Goal: Transaction & Acquisition: Purchase product/service

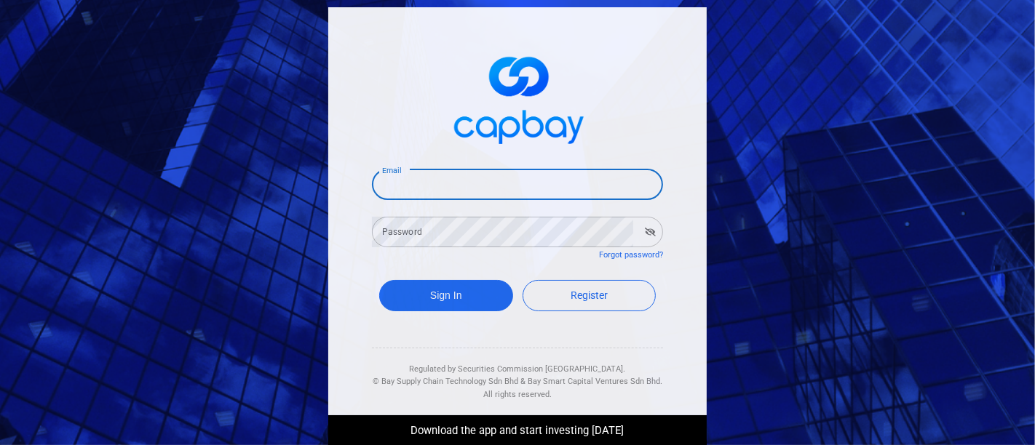
click at [442, 180] on input "Email" at bounding box center [517, 185] width 291 height 31
type input "[EMAIL_ADDRESS][DOMAIN_NAME]"
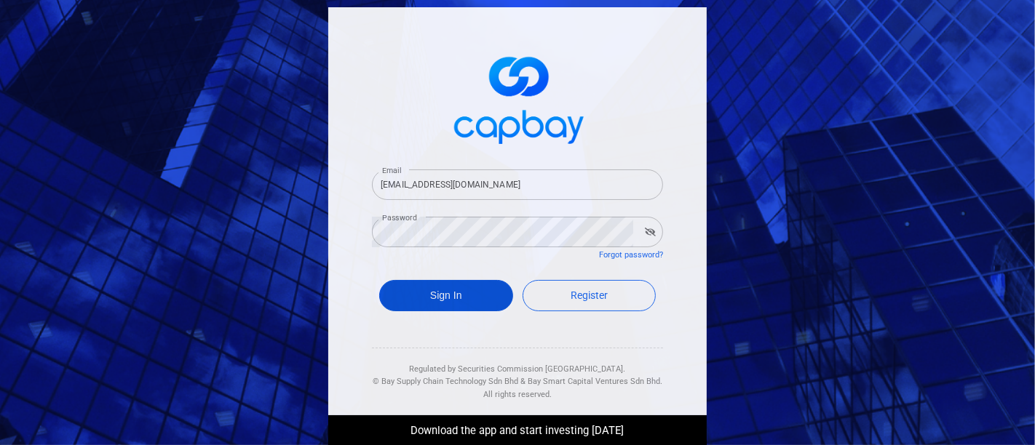
click at [458, 287] on button "Sign In" at bounding box center [446, 295] width 134 height 31
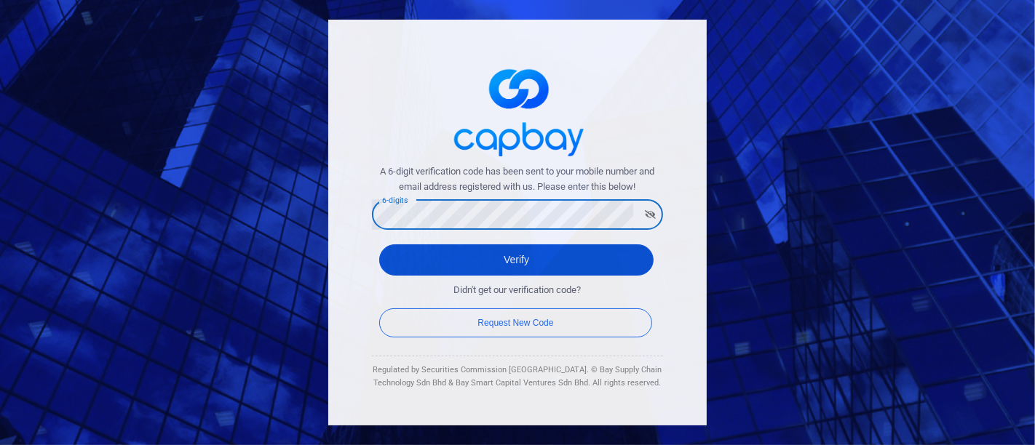
click at [532, 255] on button "Verify" at bounding box center [516, 259] width 274 height 31
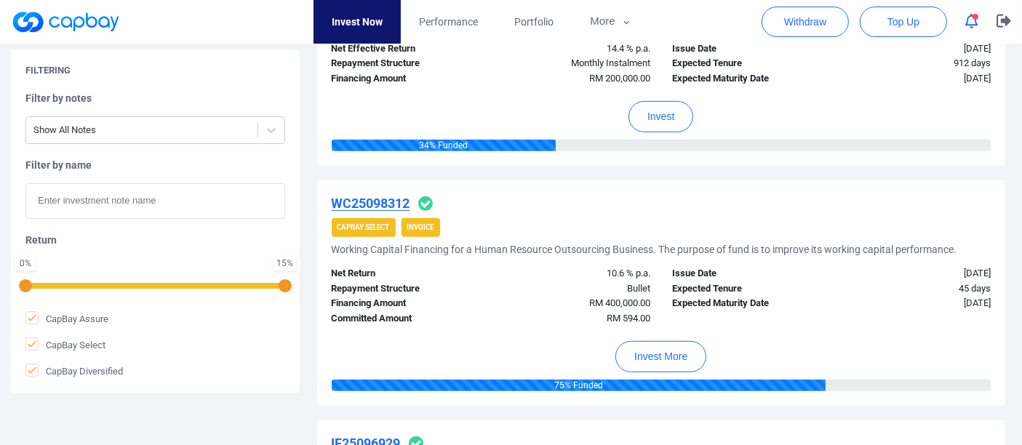
scroll to position [646, 0]
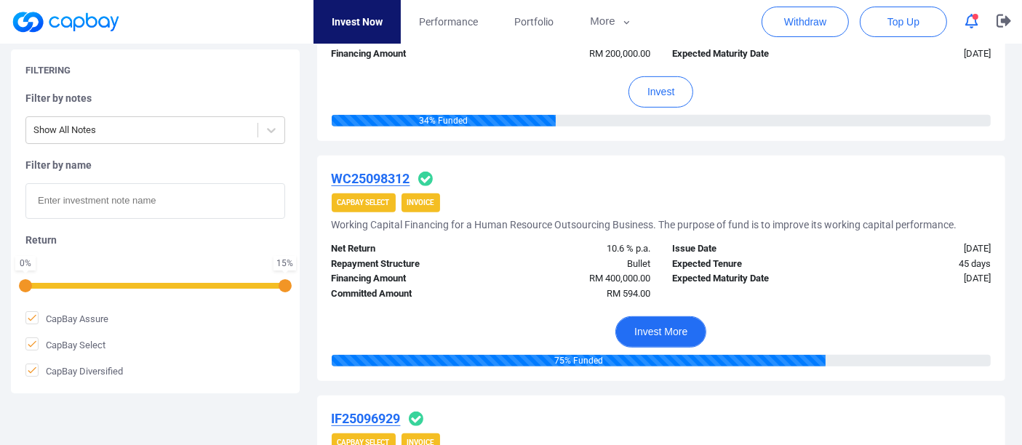
click at [671, 327] on button "Invest More" at bounding box center [661, 332] width 91 height 31
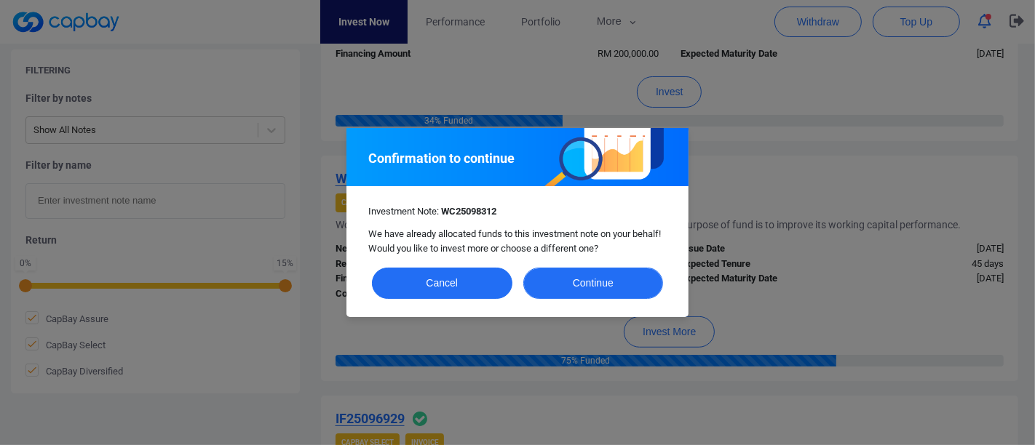
click at [602, 280] on button "Continue" at bounding box center [593, 283] width 140 height 31
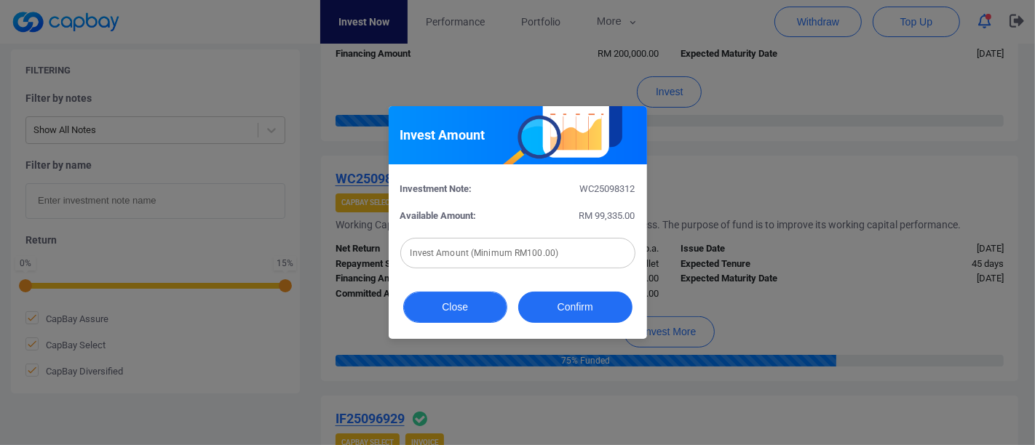
click at [480, 306] on button "Close" at bounding box center [455, 307] width 104 height 31
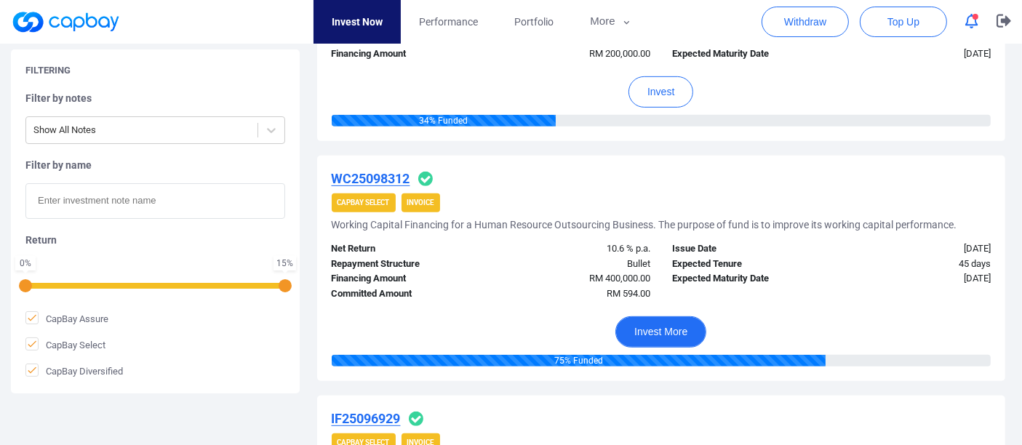
click at [643, 324] on button "Invest More" at bounding box center [661, 332] width 91 height 31
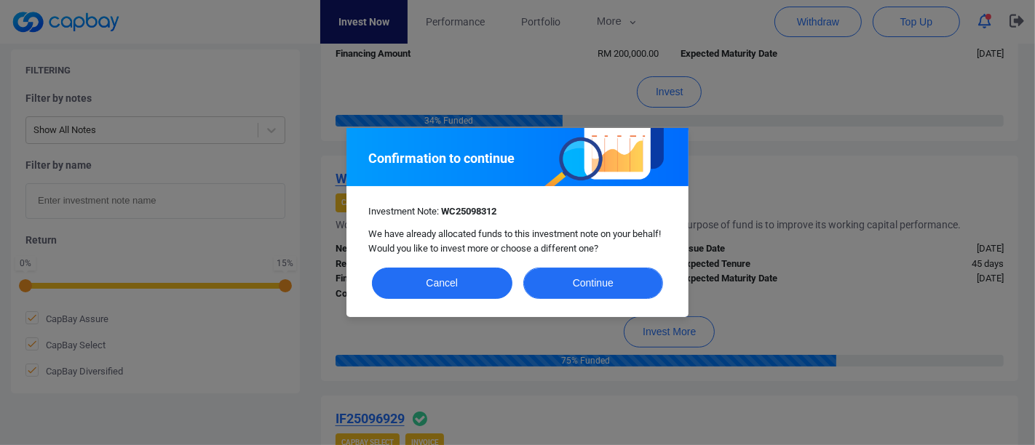
click at [604, 286] on button "Continue" at bounding box center [593, 283] width 140 height 31
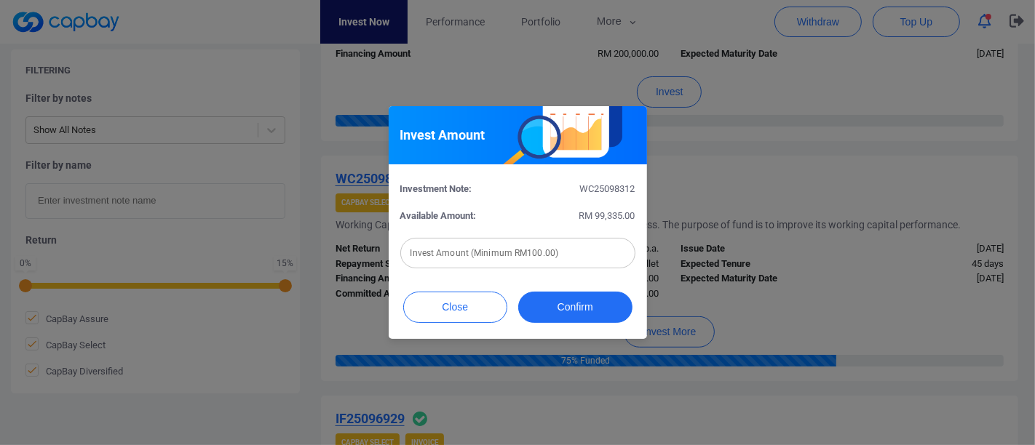
click at [530, 250] on input "text" at bounding box center [517, 253] width 235 height 31
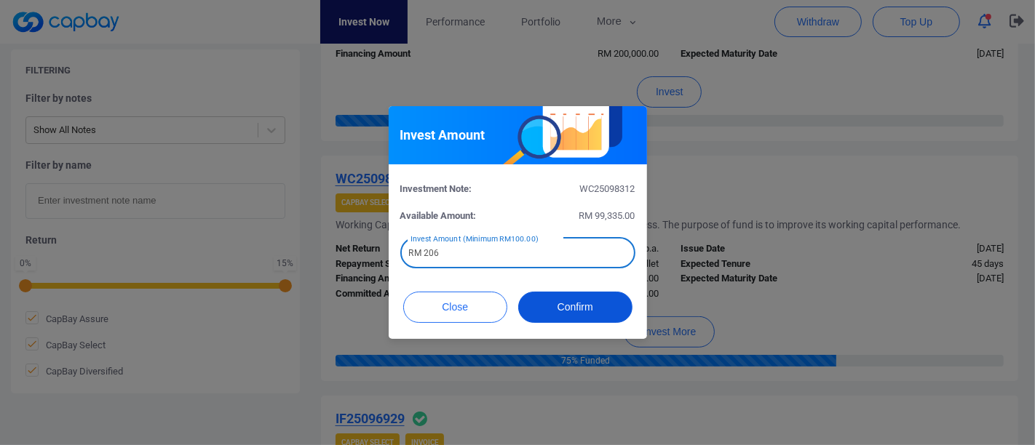
type input "RM 206"
click at [580, 306] on button "Confirm" at bounding box center [575, 307] width 114 height 31
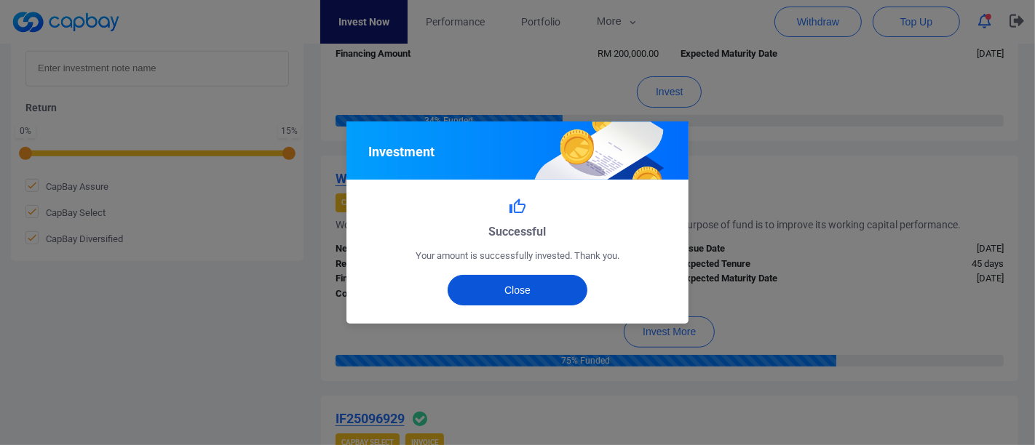
click at [472, 287] on button "Close" at bounding box center [518, 290] width 140 height 31
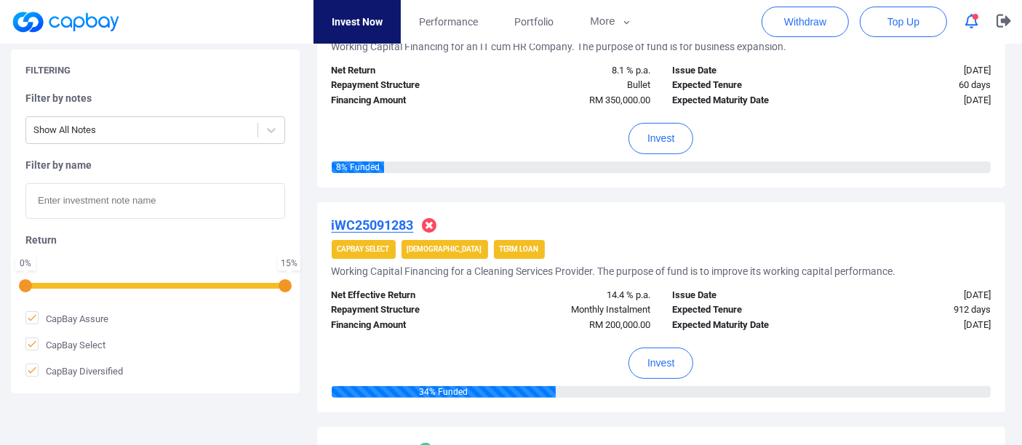
scroll to position [323, 0]
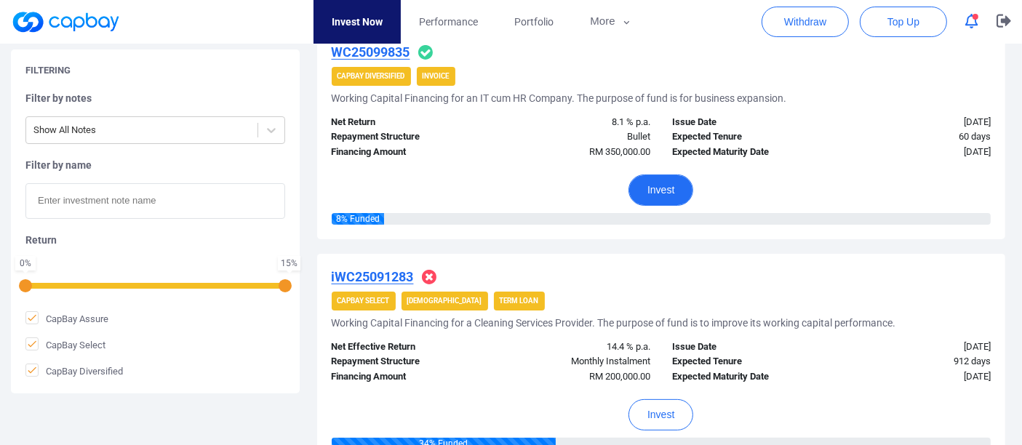
click at [667, 190] on button "Invest" at bounding box center [661, 190] width 65 height 31
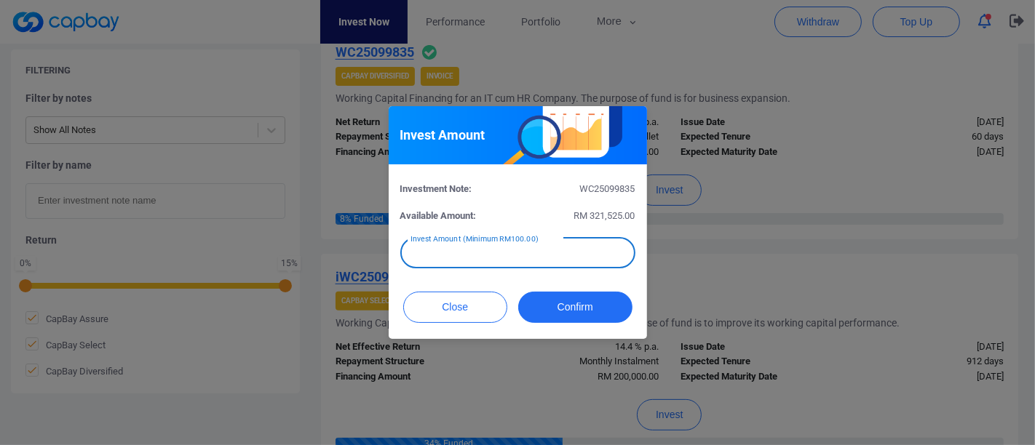
click at [570, 255] on input "text" at bounding box center [517, 253] width 235 height 31
type input "RM 500"
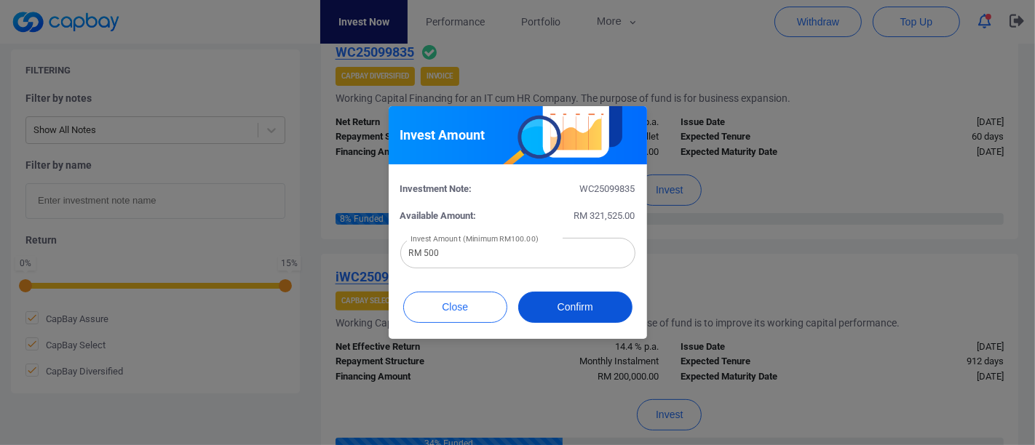
click at [587, 311] on button "Confirm" at bounding box center [575, 307] width 114 height 31
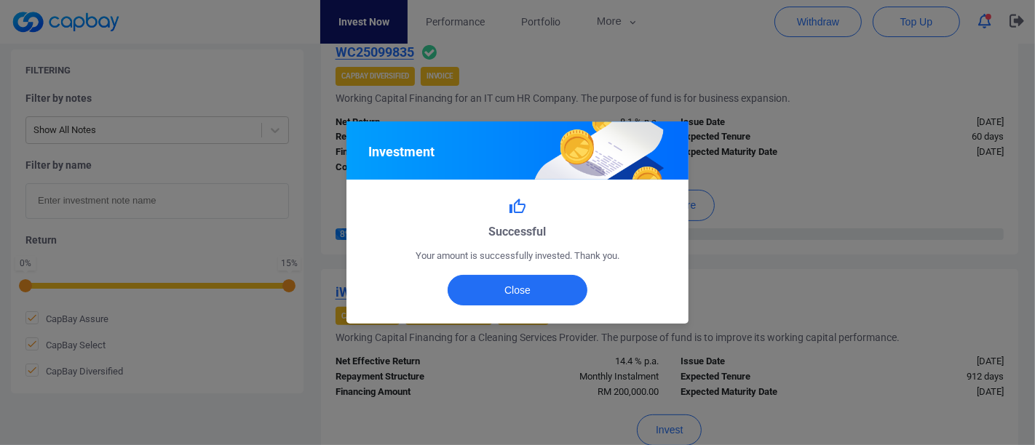
click at [520, 271] on div "Successful Your amount is successfully invested. Thank you. Close" at bounding box center [517, 251] width 342 height 143
drag, startPoint x: 553, startPoint y: 284, endPoint x: 580, endPoint y: 287, distance: 27.2
click at [552, 284] on button "Close" at bounding box center [518, 290] width 140 height 31
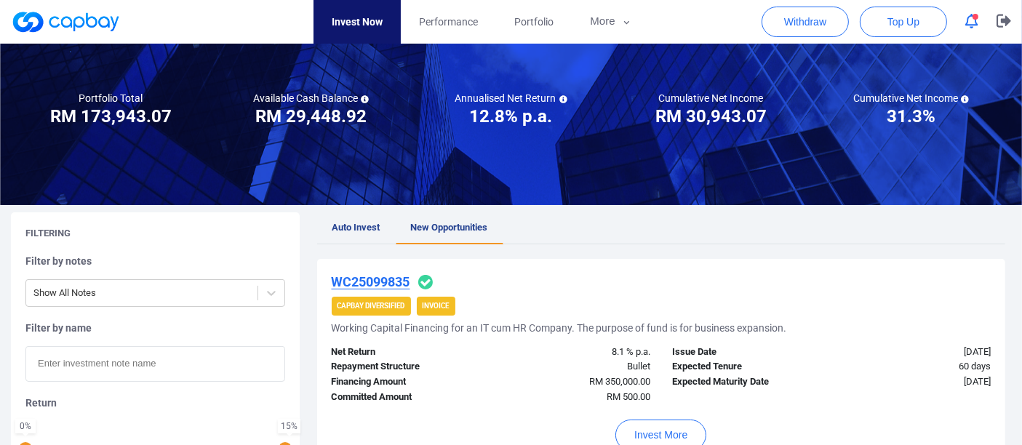
scroll to position [0, 0]
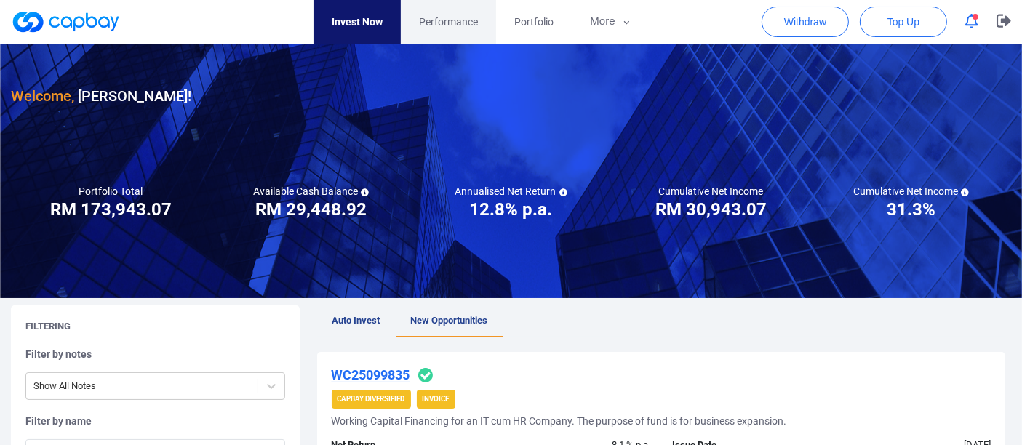
click at [445, 24] on span "Performance" at bounding box center [448, 22] width 59 height 16
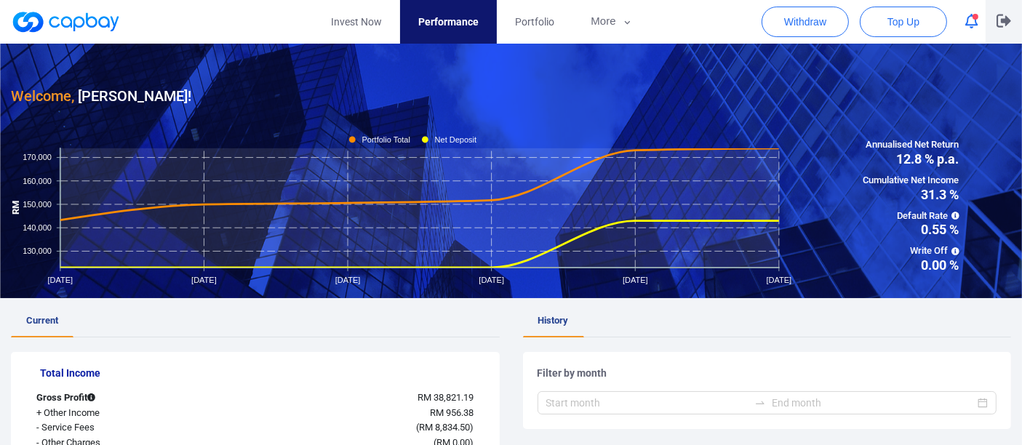
click at [1006, 23] on icon "button" at bounding box center [1004, 21] width 15 height 13
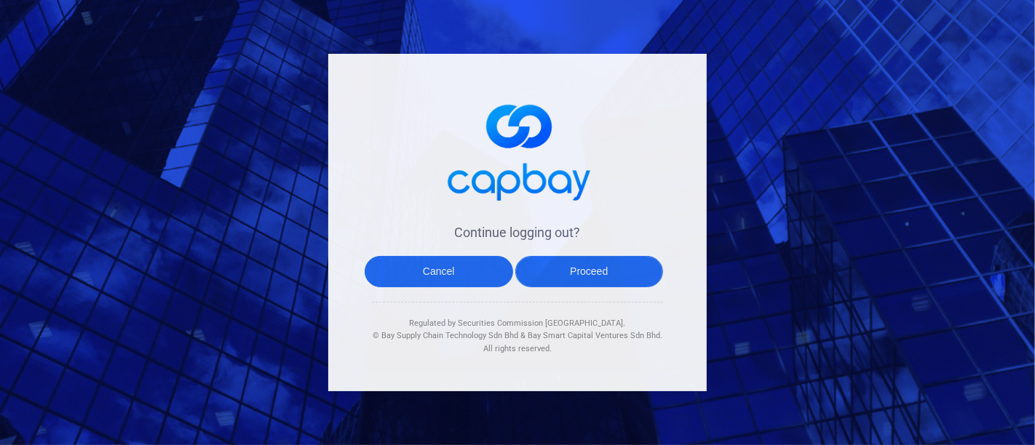
click at [584, 274] on button "Proceed" at bounding box center [589, 271] width 148 height 31
